Goal: Navigation & Orientation: Go to known website

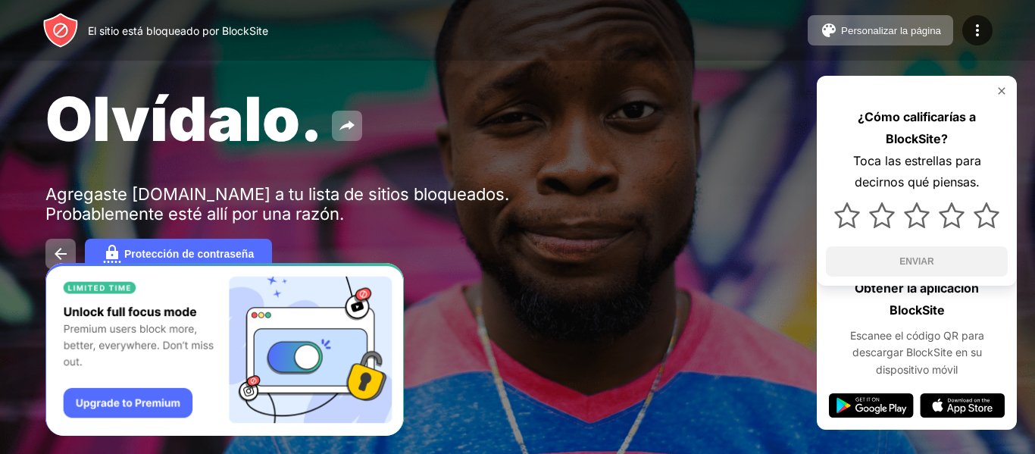
click at [663, 102] on div "Olvídalo." at bounding box center [423, 119] width 756 height 74
